Goal: Information Seeking & Learning: Learn about a topic

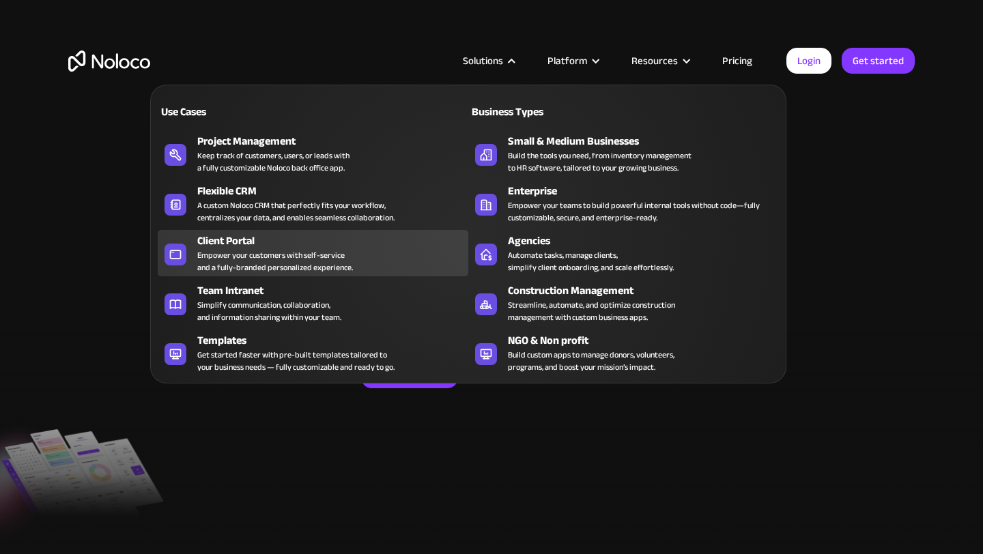
click at [291, 250] on div "Empower your customers with self-service and a fully-branded personalized exper…" at bounding box center [275, 261] width 156 height 25
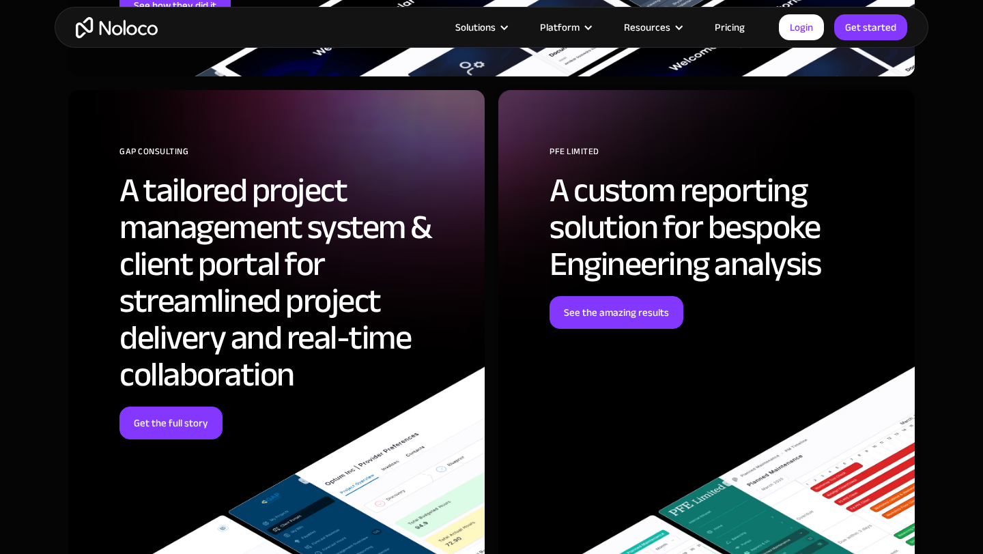
scroll to position [4501, 0]
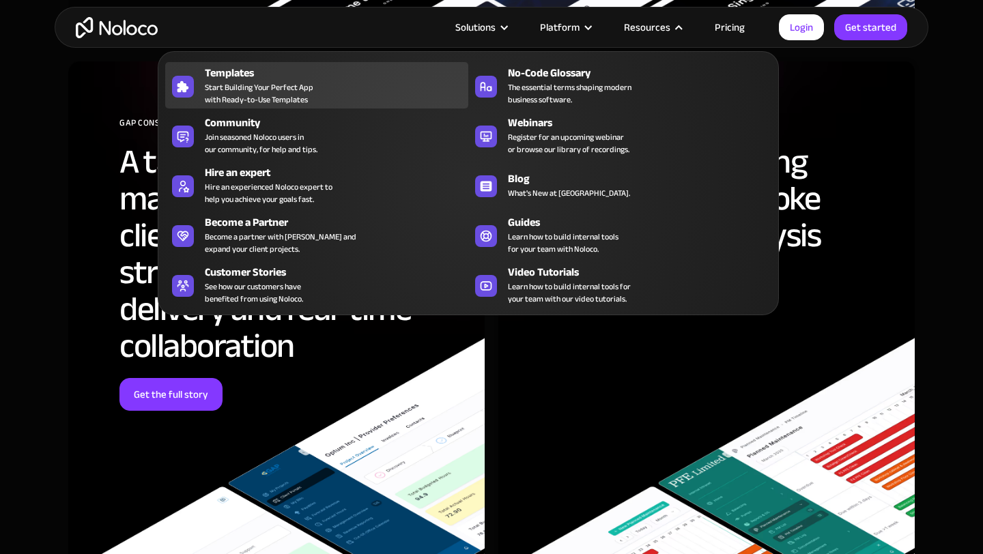
click at [324, 96] on div "Templates Start Building Your Perfect App with Ready-to-Use Templates" at bounding box center [333, 85] width 257 height 41
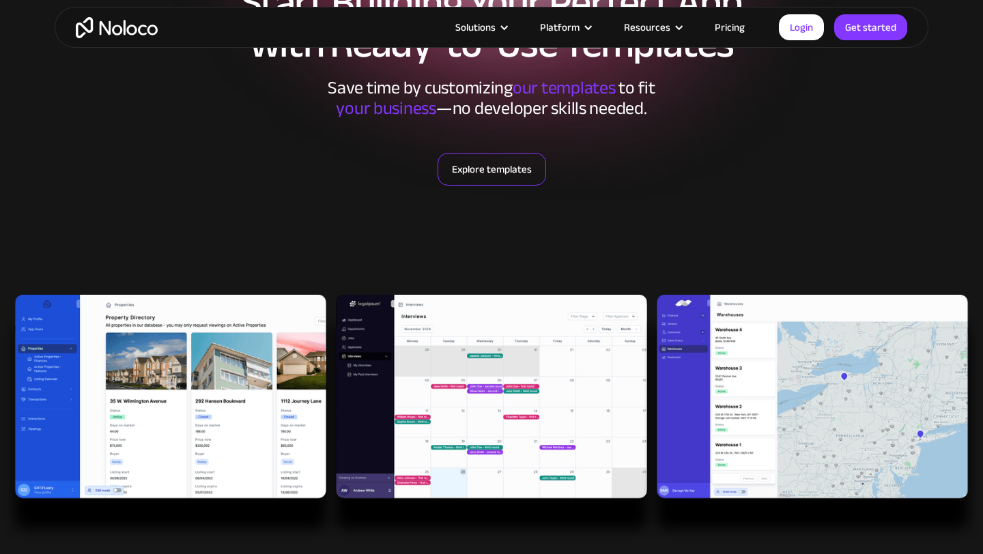
click at [482, 176] on link "Explore templates" at bounding box center [491, 169] width 109 height 33
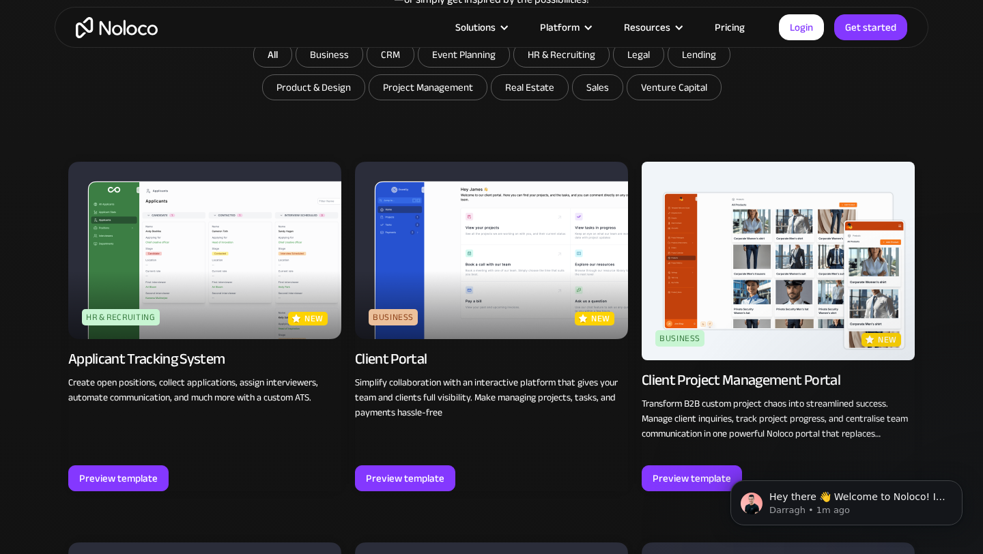
scroll to position [833, 0]
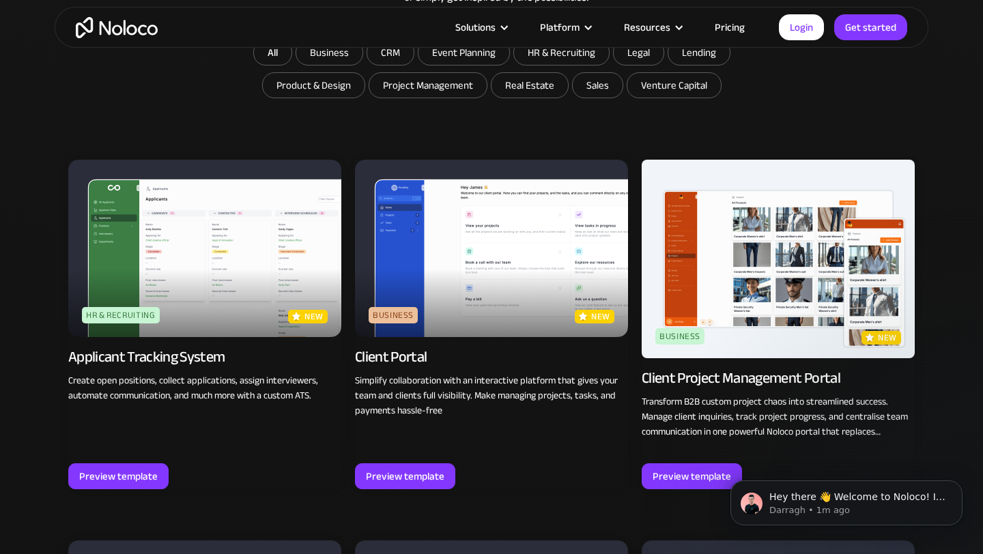
click at [721, 341] on img at bounding box center [777, 259] width 273 height 199
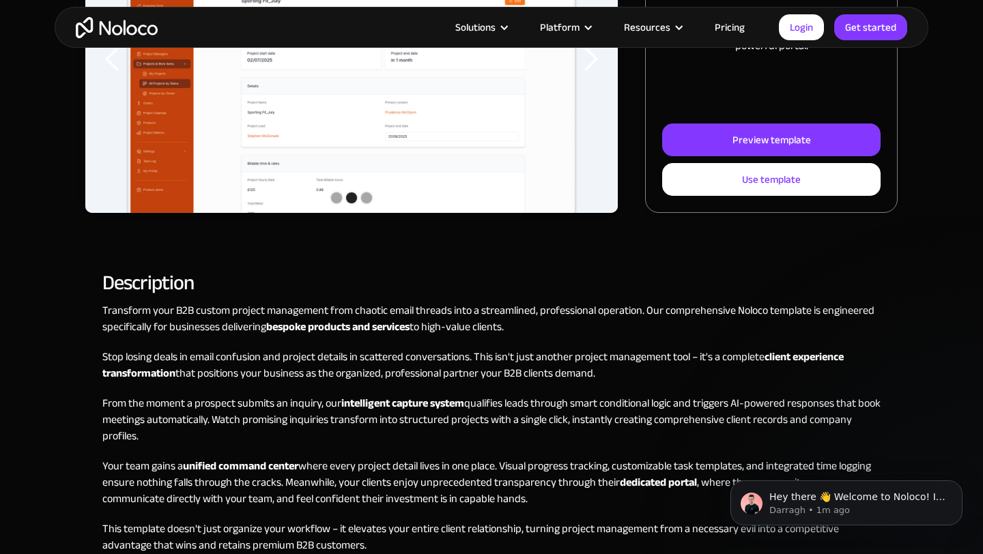
scroll to position [326, 0]
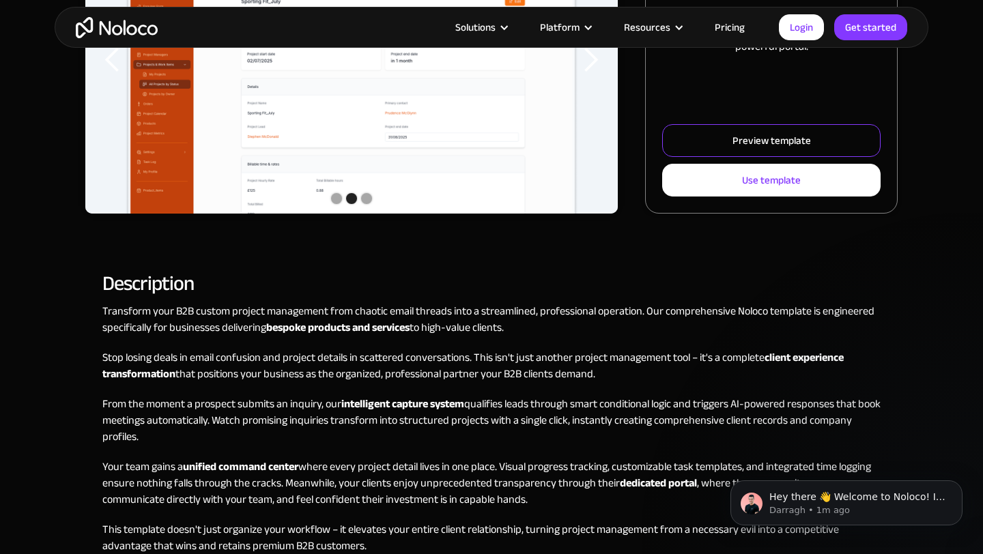
click at [735, 129] on link "Preview template" at bounding box center [771, 140] width 218 height 33
